Goal: Task Accomplishment & Management: Manage account settings

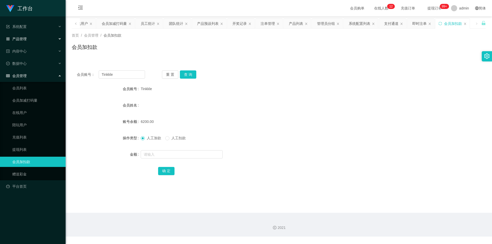
click at [29, 42] on div "产品管理" at bounding box center [33, 39] width 66 height 10
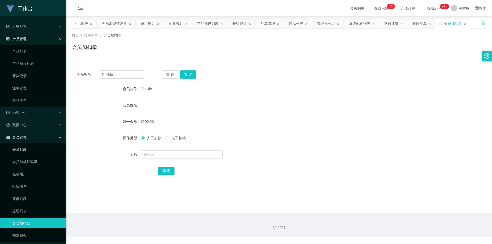
click at [24, 149] on link "会员列表" at bounding box center [36, 150] width 49 height 10
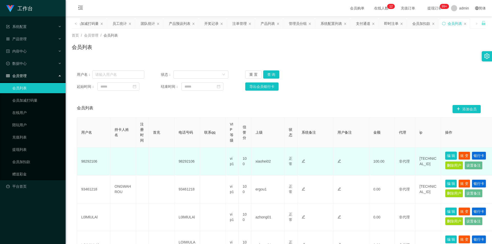
click at [453, 155] on button "编 辑" at bounding box center [451, 156] width 12 height 8
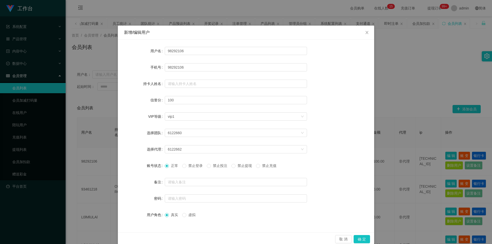
click at [224, 165] on span "禁止投注" at bounding box center [220, 166] width 18 height 4
click at [367, 31] on span "Close" at bounding box center [367, 33] width 14 height 14
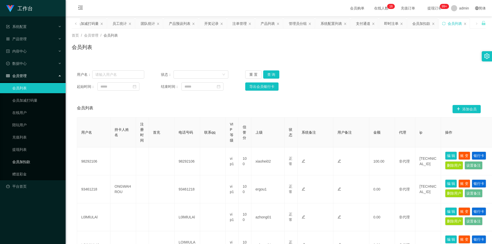
click at [31, 161] on link "会员加扣款" at bounding box center [36, 162] width 49 height 10
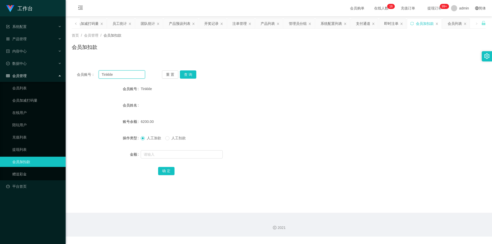
click at [110, 74] on input "Tinkkle" at bounding box center [122, 74] width 46 height 8
drag, startPoint x: 30, startPoint y: 91, endPoint x: 32, endPoint y: 87, distance: 4.1
click at [30, 91] on link "会员列表" at bounding box center [36, 88] width 49 height 10
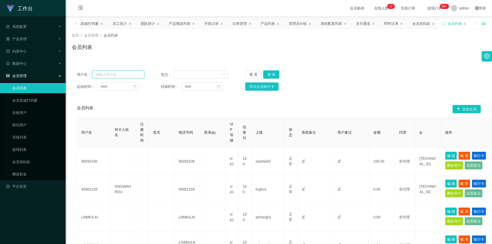
click at [123, 74] on input "text" at bounding box center [118, 74] width 52 height 8
paste input "Tinkkle"
type input "Tinkkle"
click at [275, 77] on button "查 询" at bounding box center [271, 74] width 16 height 8
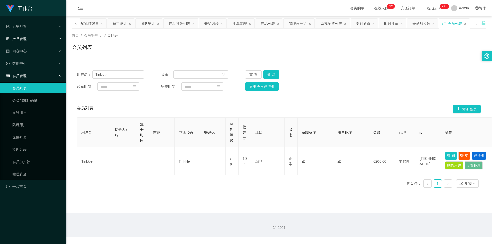
click at [25, 35] on div "产品管理" at bounding box center [33, 39] width 66 height 10
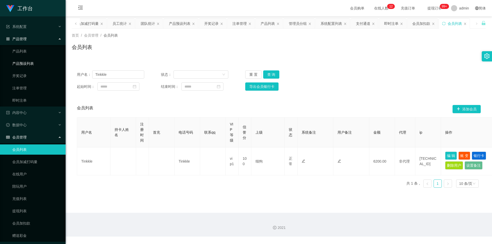
click at [35, 62] on link "产品预设列表" at bounding box center [36, 63] width 49 height 10
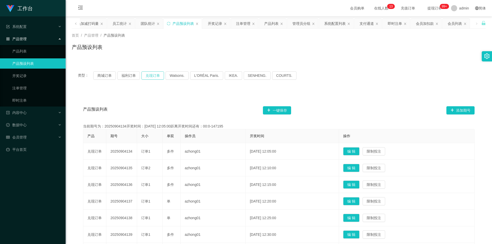
click at [158, 76] on button "兑现订单" at bounding box center [152, 75] width 23 height 8
click at [154, 73] on button "兑现订单" at bounding box center [152, 75] width 23 height 8
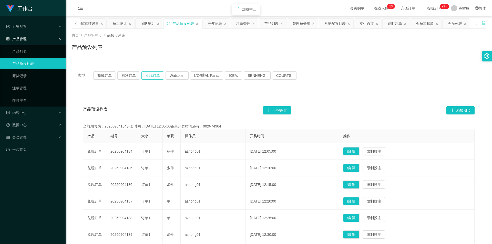
click at [154, 73] on button "兑现订单" at bounding box center [152, 75] width 23 height 8
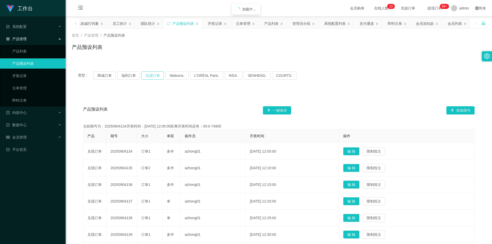
click at [154, 73] on button "兑现订单" at bounding box center [152, 75] width 23 height 8
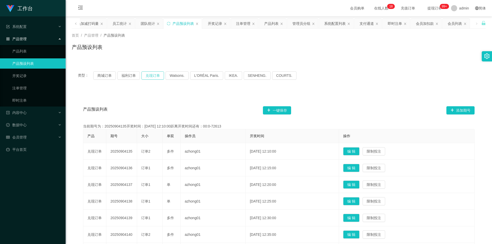
click at [148, 73] on button "兑现订单" at bounding box center [152, 75] width 23 height 8
click at [148, 74] on button "兑现订单" at bounding box center [152, 75] width 23 height 8
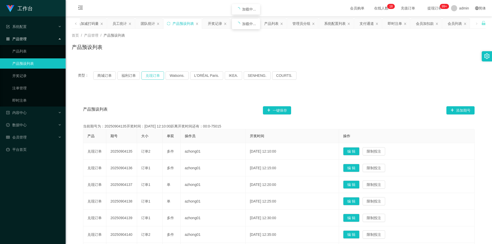
click at [148, 74] on button "兑现订单" at bounding box center [152, 75] width 23 height 8
click at [30, 138] on div "会员管理" at bounding box center [33, 137] width 66 height 10
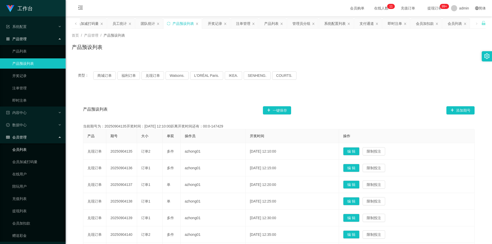
click at [34, 150] on link "会员列表" at bounding box center [36, 150] width 49 height 10
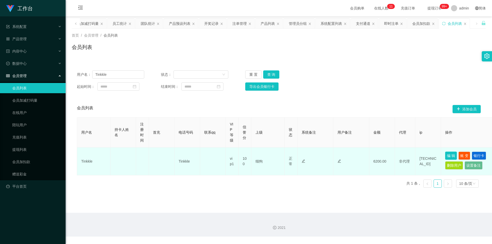
click at [451, 157] on button "编 辑" at bounding box center [451, 156] width 12 height 8
type input "Tinkkle"
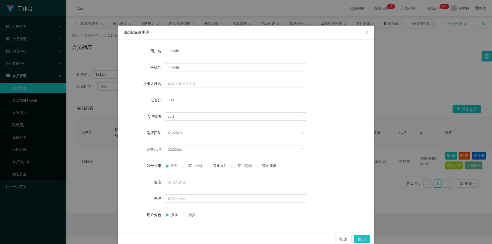
click at [223, 166] on span "禁止投注" at bounding box center [220, 166] width 18 height 4
click at [360, 237] on button "确 定" at bounding box center [362, 239] width 16 height 8
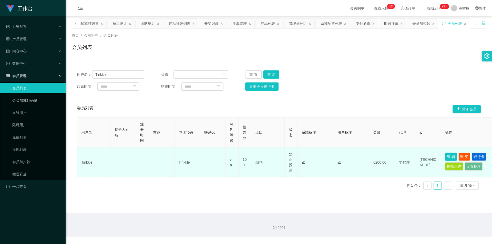
click at [448, 157] on button "编 辑" at bounding box center [451, 157] width 12 height 8
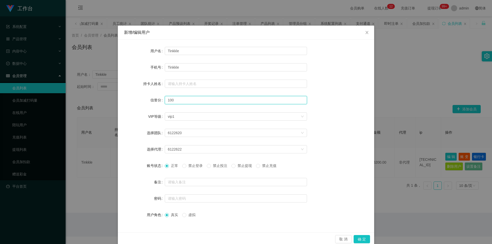
click at [176, 102] on input "100" at bounding box center [236, 100] width 142 height 8
type input "1"
type input "80"
click at [357, 239] on button "确 定" at bounding box center [362, 239] width 16 height 8
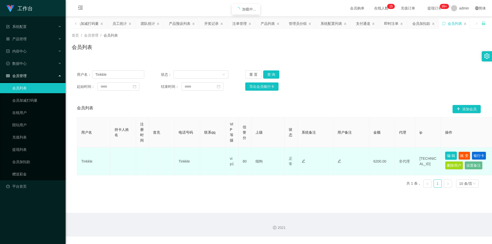
click at [451, 155] on button "编 辑" at bounding box center [451, 156] width 12 height 8
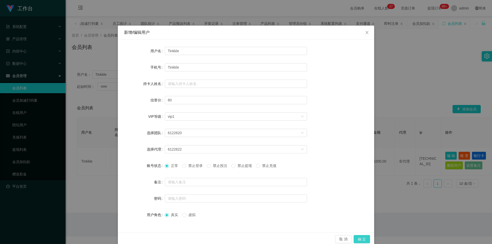
click at [364, 238] on button "确 定" at bounding box center [362, 239] width 16 height 8
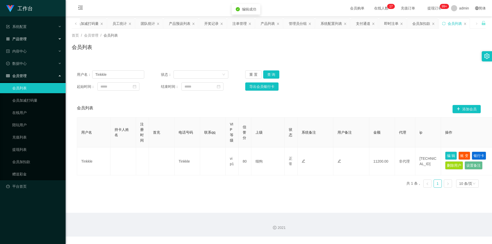
click at [25, 40] on span "产品管理" at bounding box center [16, 39] width 21 height 4
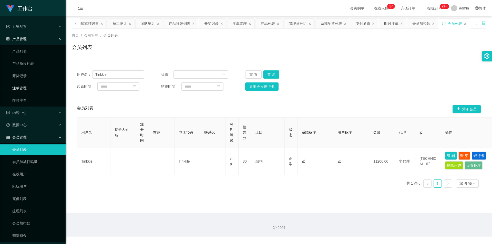
click at [34, 86] on link "注单管理" at bounding box center [36, 88] width 49 height 10
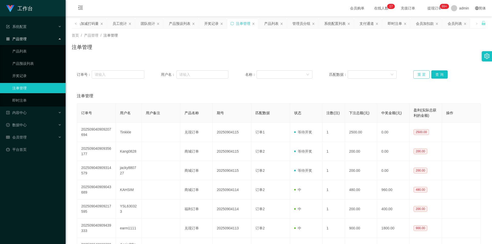
click at [418, 74] on button "重 置" at bounding box center [421, 74] width 16 height 8
click at [33, 135] on div "会员管理" at bounding box center [33, 137] width 66 height 10
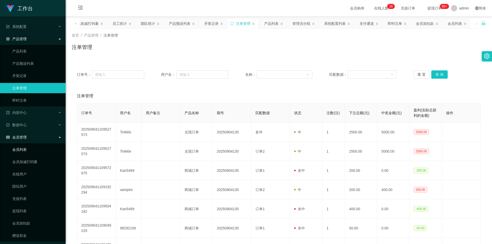
click at [30, 148] on link "会员列表" at bounding box center [36, 150] width 49 height 10
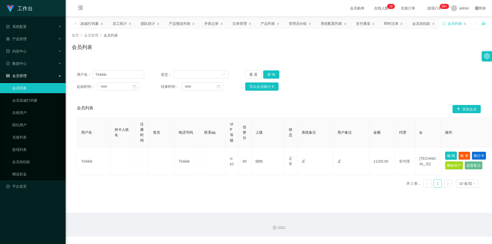
click at [448, 158] on button "编 辑" at bounding box center [451, 156] width 12 height 8
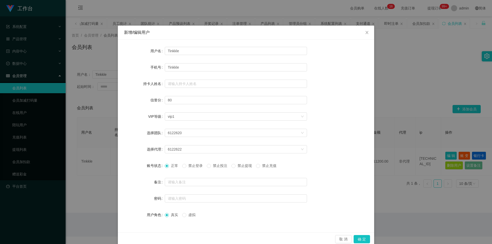
click at [223, 167] on span "禁止投注" at bounding box center [220, 166] width 18 height 4
click at [360, 241] on button "确 定" at bounding box center [362, 239] width 16 height 8
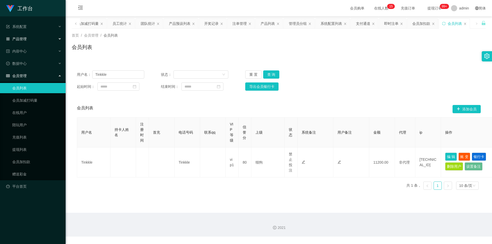
click at [28, 38] on div "产品管理" at bounding box center [33, 39] width 66 height 10
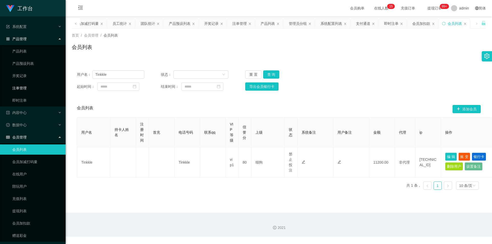
click at [25, 87] on link "注单管理" at bounding box center [36, 88] width 49 height 10
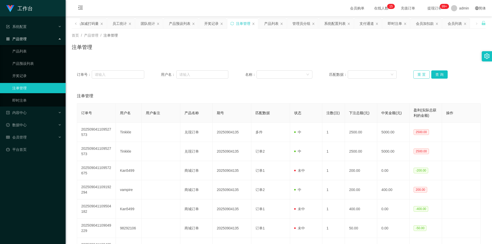
click at [418, 73] on button "重 置" at bounding box center [421, 74] width 16 height 8
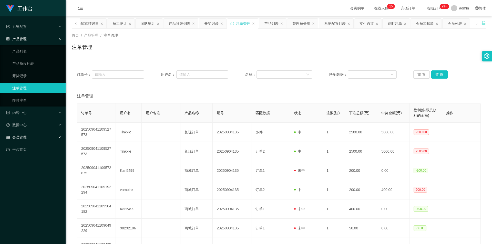
click at [40, 137] on div "会员管理" at bounding box center [33, 137] width 66 height 10
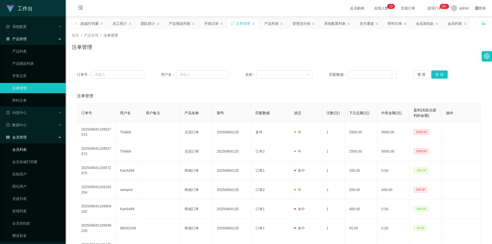
click at [35, 152] on link "会员列表" at bounding box center [36, 150] width 49 height 10
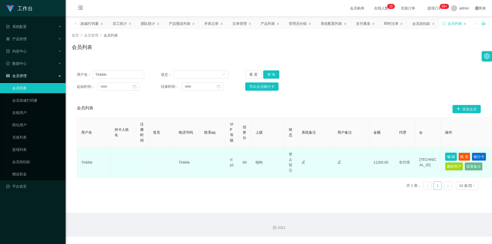
drag, startPoint x: 449, startPoint y: 157, endPoint x: 370, endPoint y: 157, distance: 79.2
click at [448, 157] on button "编 辑" at bounding box center [451, 157] width 12 height 8
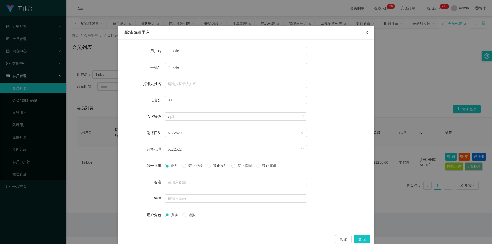
click at [365, 31] on icon "图标: close" at bounding box center [367, 32] width 4 height 4
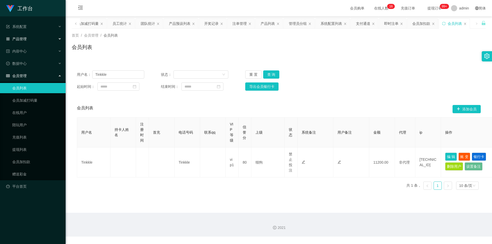
click at [29, 39] on div "产品管理" at bounding box center [33, 39] width 66 height 10
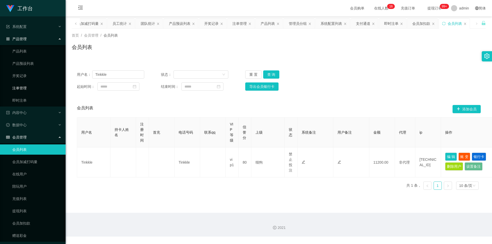
click at [25, 87] on link "注单管理" at bounding box center [36, 88] width 49 height 10
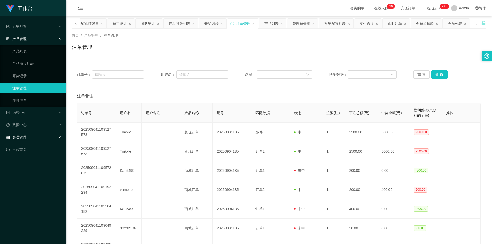
click at [40, 138] on div "会员管理" at bounding box center [33, 137] width 66 height 10
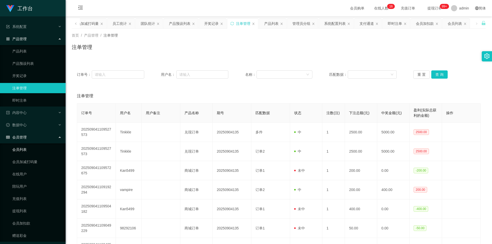
click at [18, 148] on link "会员列表" at bounding box center [36, 150] width 49 height 10
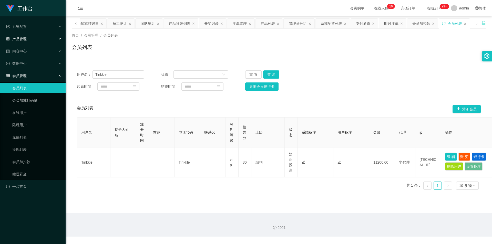
click at [30, 39] on div "产品管理" at bounding box center [33, 39] width 66 height 10
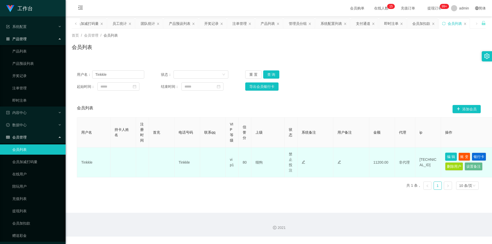
click at [454, 156] on button "编 辑" at bounding box center [451, 157] width 12 height 8
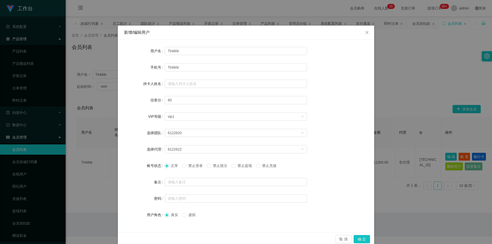
click at [220, 166] on span "禁止投注" at bounding box center [220, 166] width 18 height 4
click at [360, 240] on button "确 定" at bounding box center [362, 239] width 16 height 8
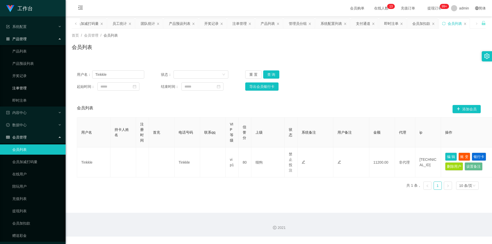
drag, startPoint x: 27, startPoint y: 88, endPoint x: 33, endPoint y: 87, distance: 6.4
click at [27, 88] on link "注单管理" at bounding box center [36, 88] width 49 height 10
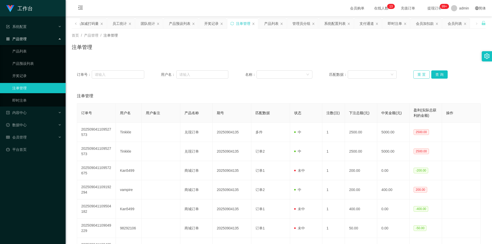
click at [420, 75] on button "重 置" at bounding box center [421, 74] width 16 height 8
click at [18, 134] on div "会员管理" at bounding box center [33, 137] width 66 height 10
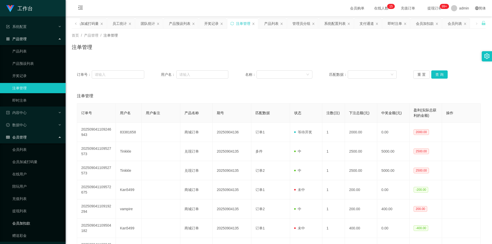
click at [29, 222] on link "会员加扣款" at bounding box center [36, 223] width 49 height 10
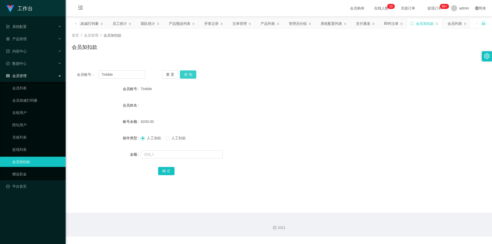
click at [182, 73] on button "查 询" at bounding box center [188, 74] width 16 height 8
click at [191, 70] on div "会员账号： Tinkkle 重 置 查 询 会员账号 Tinkkle 会员姓名 账号余额 11200.00 操作类型 人工加款 人工扣款 金额 确 定" at bounding box center [279, 126] width 414 height 122
click at [191, 72] on button "查 询" at bounding box center [188, 74] width 16 height 8
click at [191, 72] on div "重 置 查 询" at bounding box center [196, 74] width 68 height 8
click at [191, 72] on button "查 询" at bounding box center [188, 74] width 16 height 8
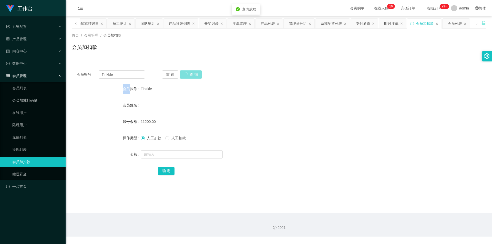
click at [191, 72] on div "重 置 查 询" at bounding box center [196, 74] width 68 height 8
click at [191, 72] on button "查 询" at bounding box center [188, 74] width 16 height 8
click at [191, 72] on div "重 置 查 询" at bounding box center [196, 74] width 68 height 8
click at [160, 156] on input "text" at bounding box center [182, 154] width 82 height 8
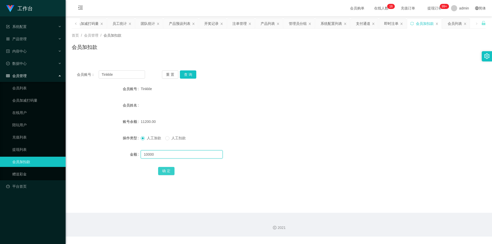
type input "10000"
click at [169, 173] on button "确 定" at bounding box center [166, 171] width 16 height 8
click at [160, 153] on input "text" at bounding box center [182, 154] width 82 height 8
type input "1"
click at [170, 152] on input "text" at bounding box center [182, 154] width 82 height 8
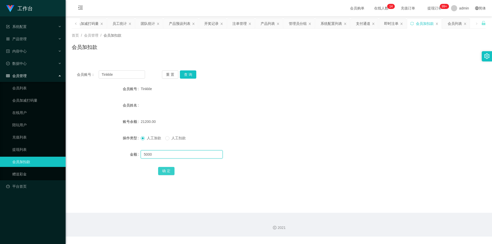
type input "5000"
drag, startPoint x: 169, startPoint y: 171, endPoint x: 173, endPoint y: 165, distance: 7.5
click at [169, 171] on button "确 定" at bounding box center [166, 171] width 16 height 8
click at [30, 86] on link "会员列表" at bounding box center [36, 88] width 49 height 10
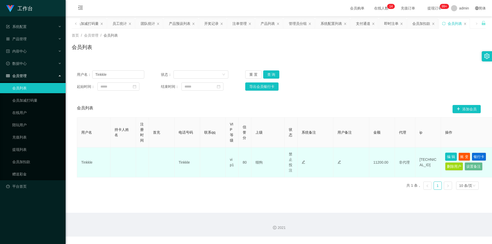
click at [453, 155] on button "编 辑" at bounding box center [451, 157] width 12 height 8
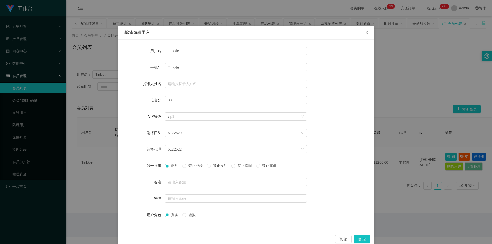
click at [188, 167] on span "禁止登录" at bounding box center [195, 166] width 18 height 4
click at [171, 165] on span "正常" at bounding box center [174, 166] width 11 height 4
click at [357, 240] on button "确 定" at bounding box center [362, 239] width 16 height 8
